Goal: Task Accomplishment & Management: Manage account settings

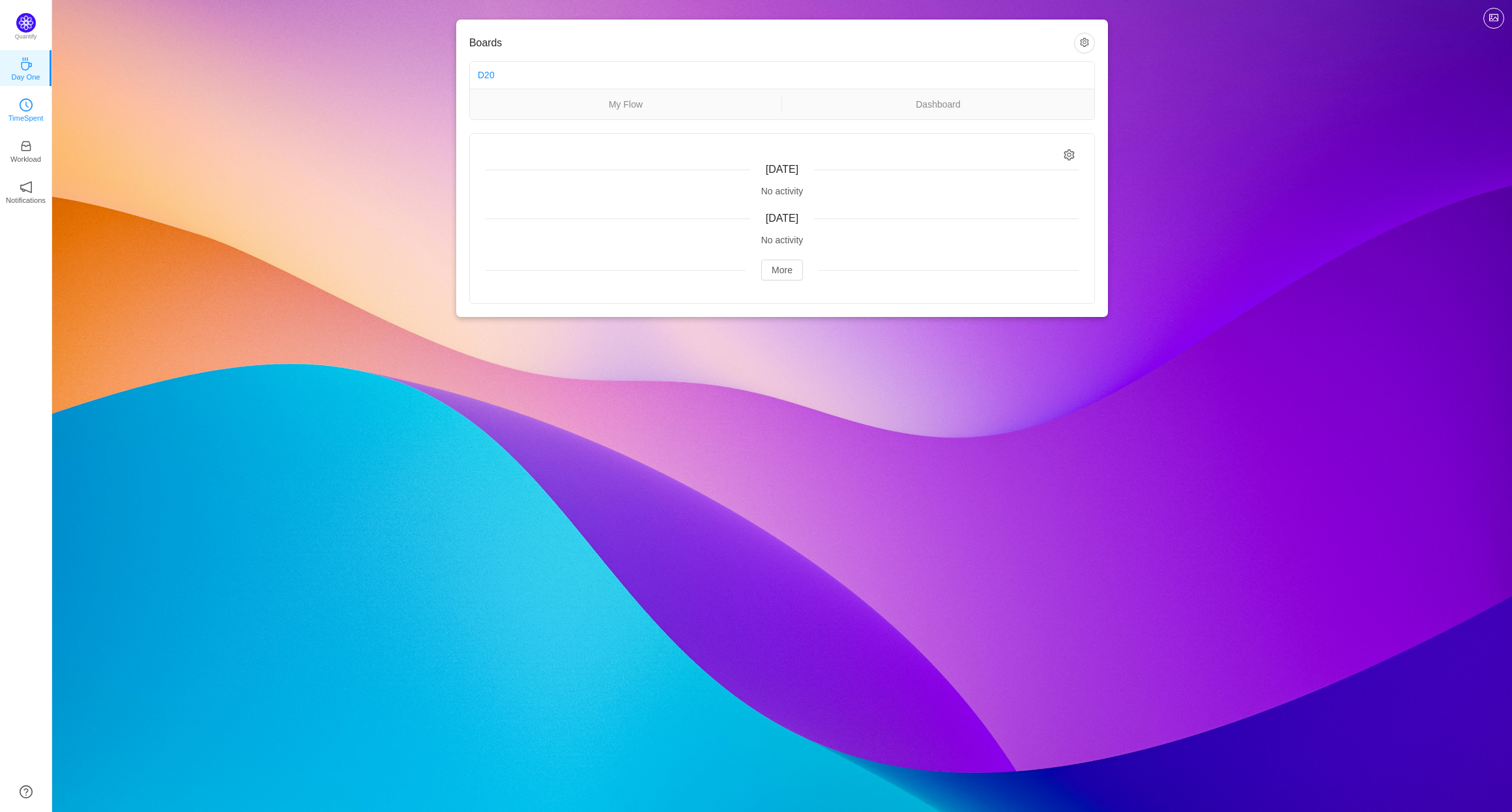
click at [32, 104] on icon "icon: clock-circle" at bounding box center [25, 104] width 13 height 13
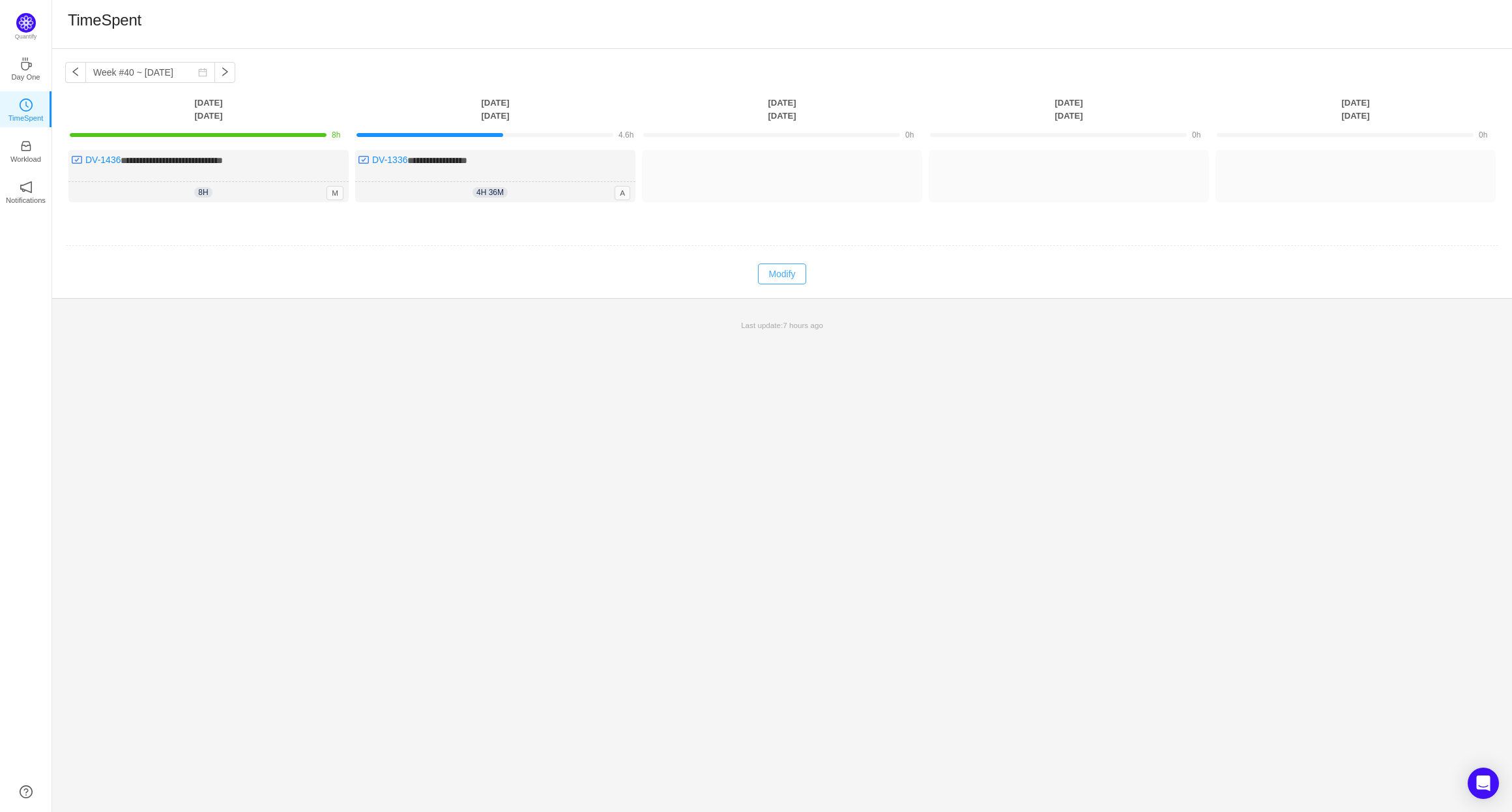
click at [775, 275] on button "Modify" at bounding box center [781, 273] width 48 height 21
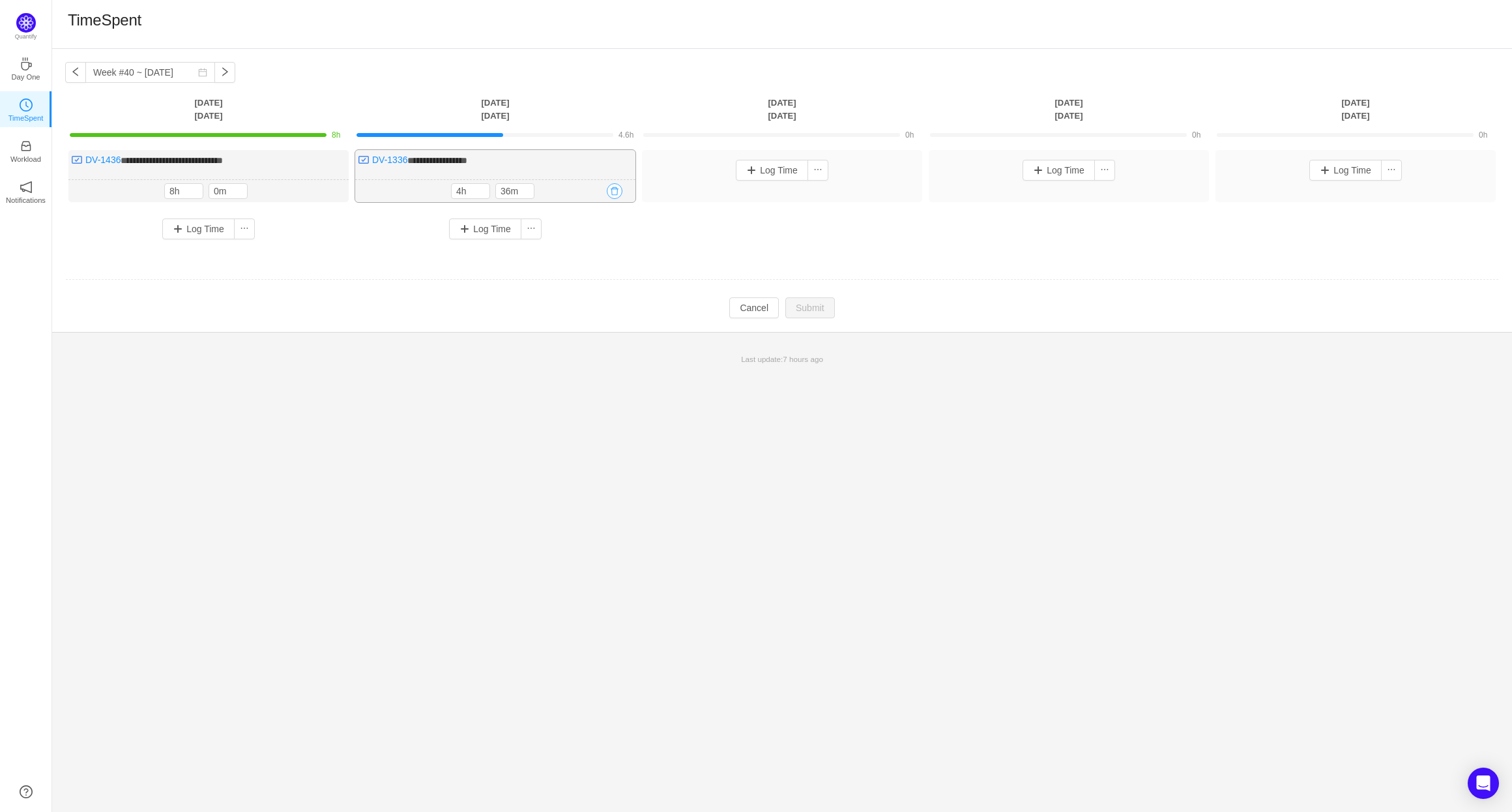
click at [612, 191] on button "button" at bounding box center [615, 191] width 15 height 15
click at [606, 249] on button "Yes" at bounding box center [593, 248] width 25 height 15
click at [465, 175] on button "Log Time" at bounding box center [485, 170] width 73 height 21
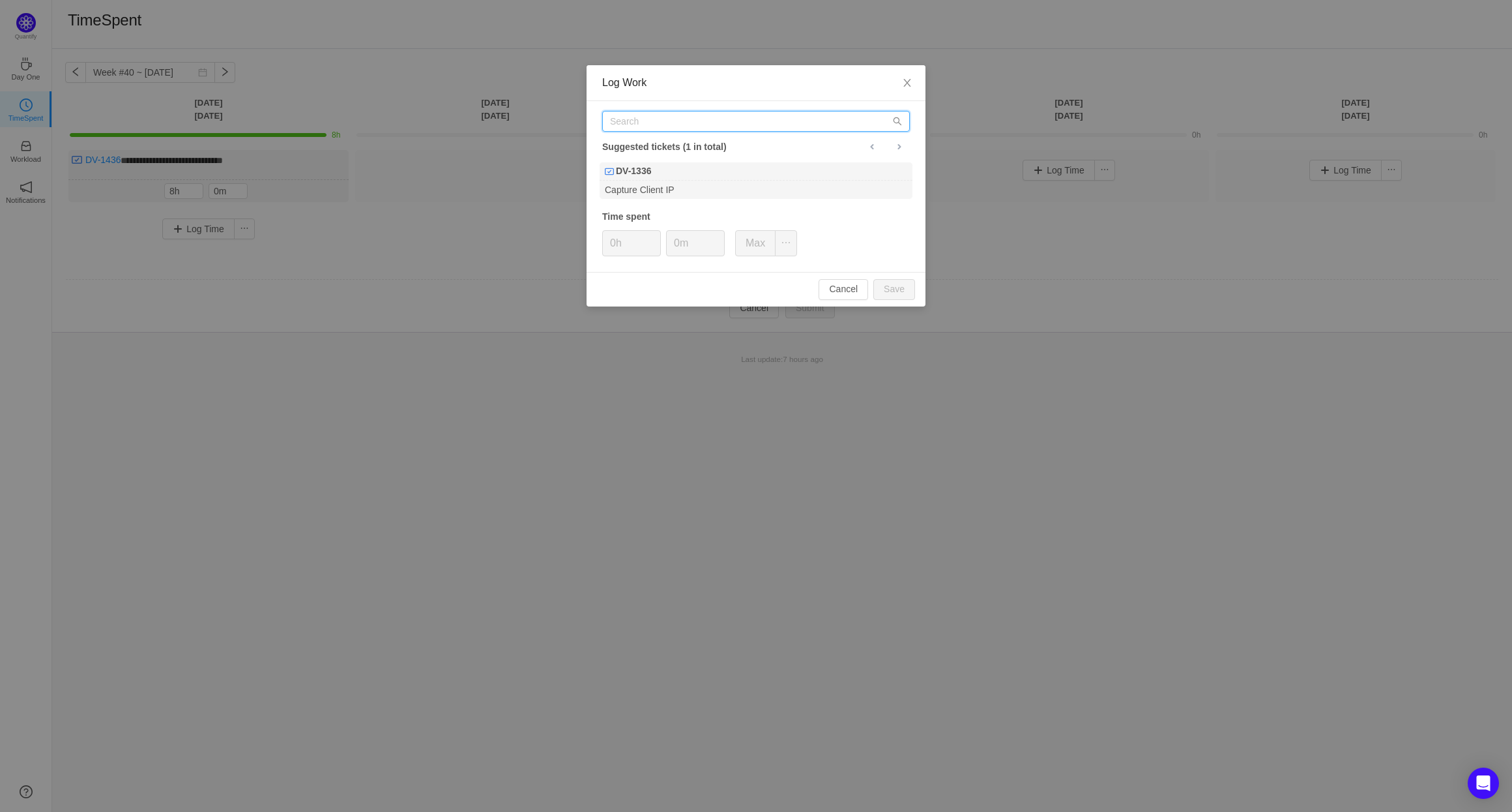
click at [662, 118] on input "text" at bounding box center [756, 121] width 307 height 21
type input "DV-1436"
click at [695, 181] on div "Execute All existing API tests" at bounding box center [755, 189] width 313 height 18
click at [653, 239] on icon "icon: up" at bounding box center [654, 239] width 5 height 5
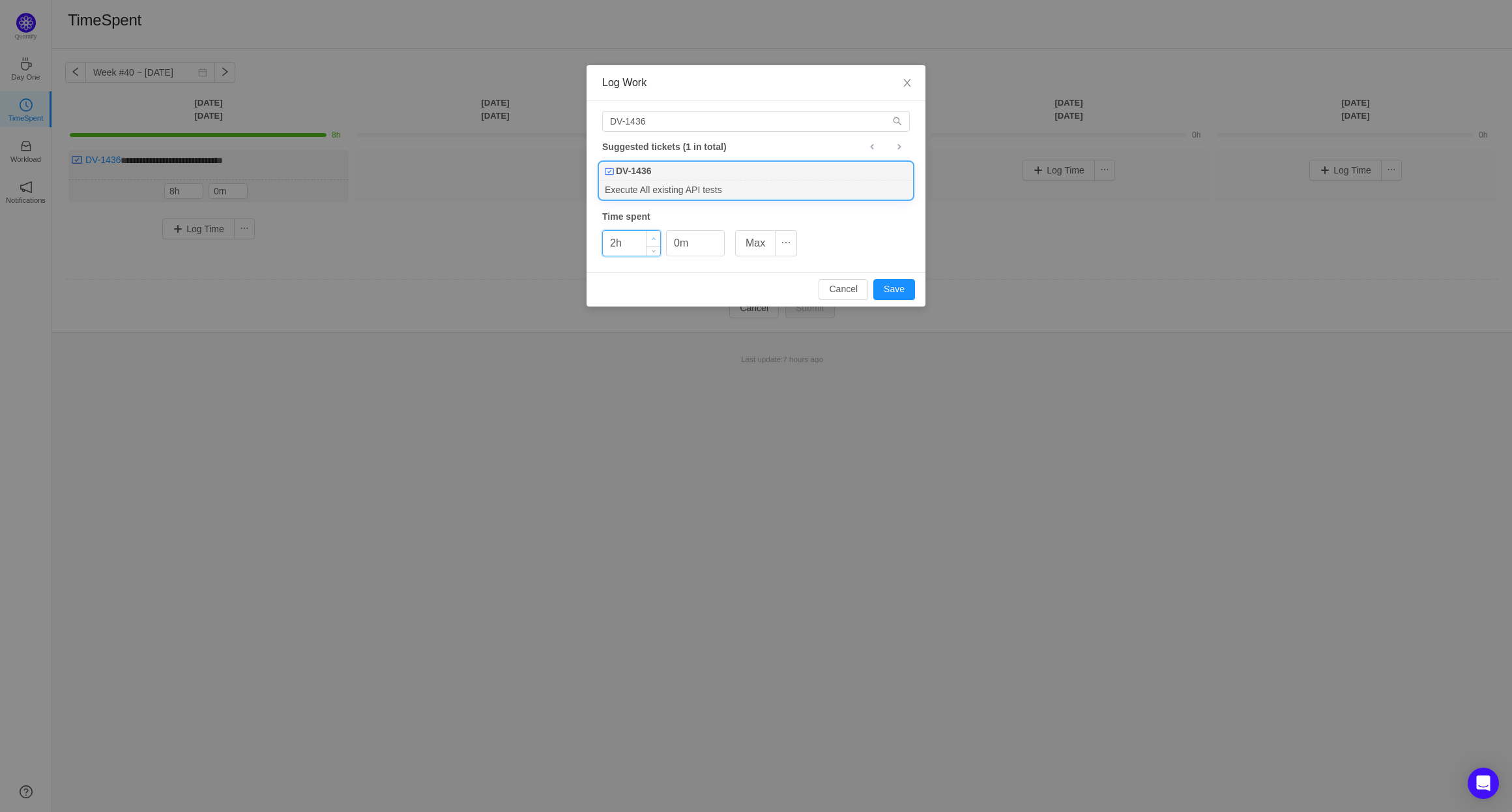
click at [653, 239] on icon "icon: up" at bounding box center [654, 239] width 5 height 5
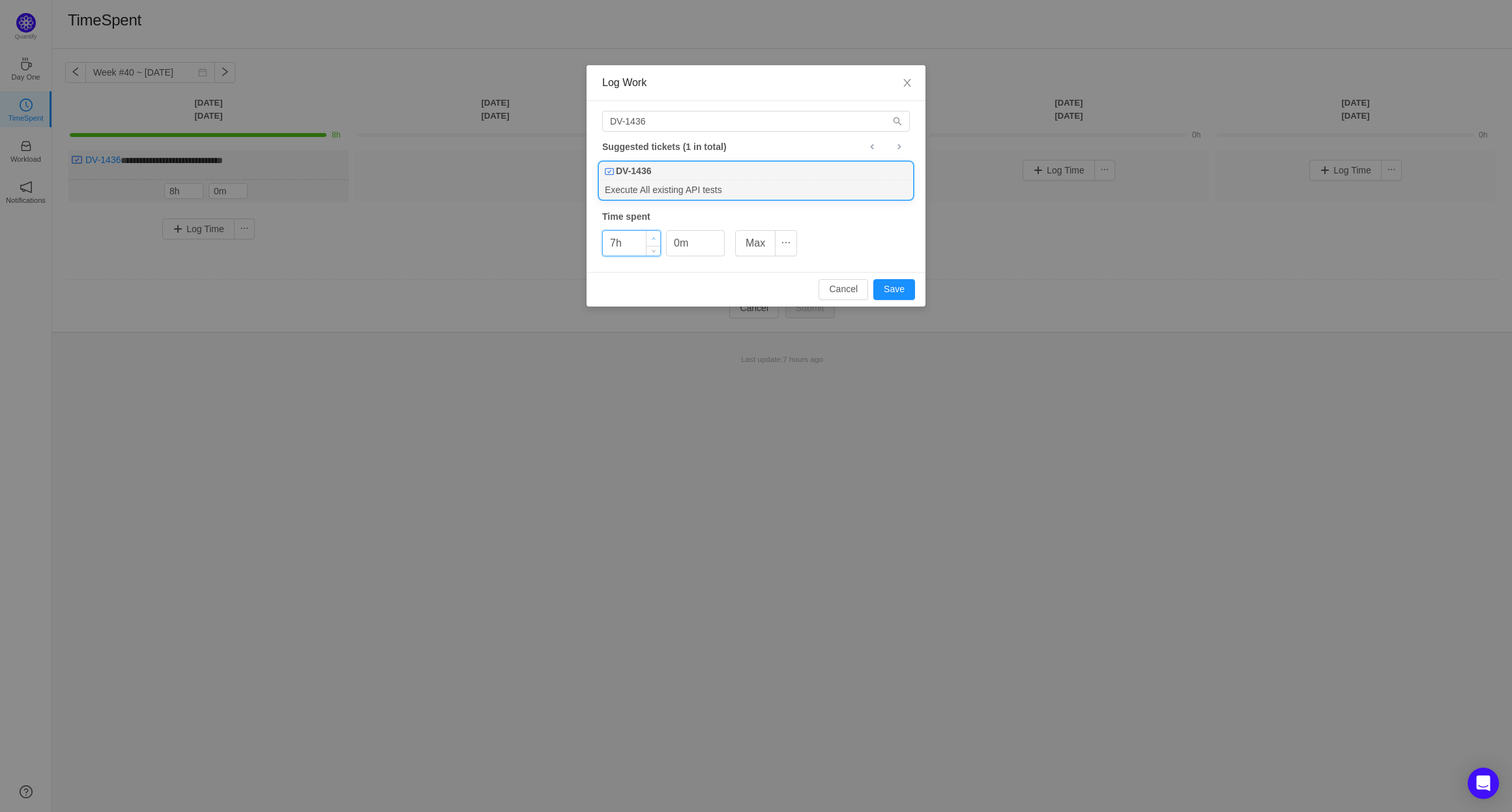
click at [653, 239] on icon "icon: up" at bounding box center [654, 239] width 5 height 5
click at [893, 287] on button "Save" at bounding box center [894, 289] width 42 height 21
type input "0h"
